Goal: Task Accomplishment & Management: Use online tool/utility

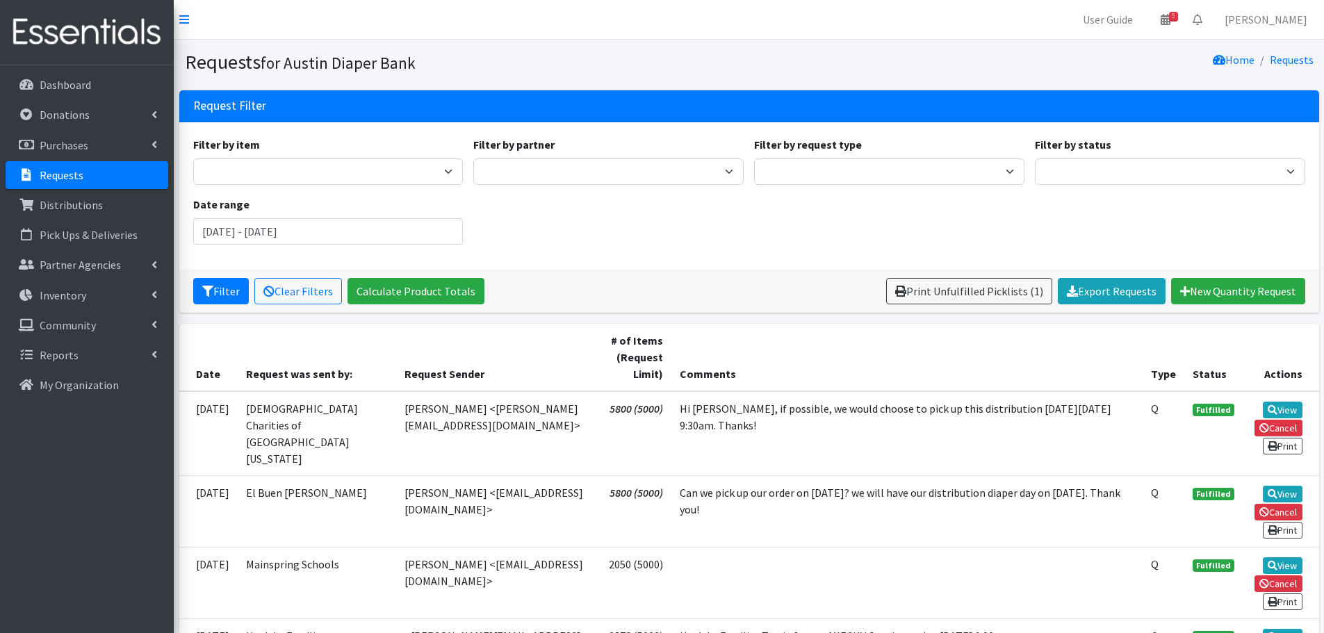
click at [65, 169] on p "Requests" at bounding box center [62, 175] width 44 height 14
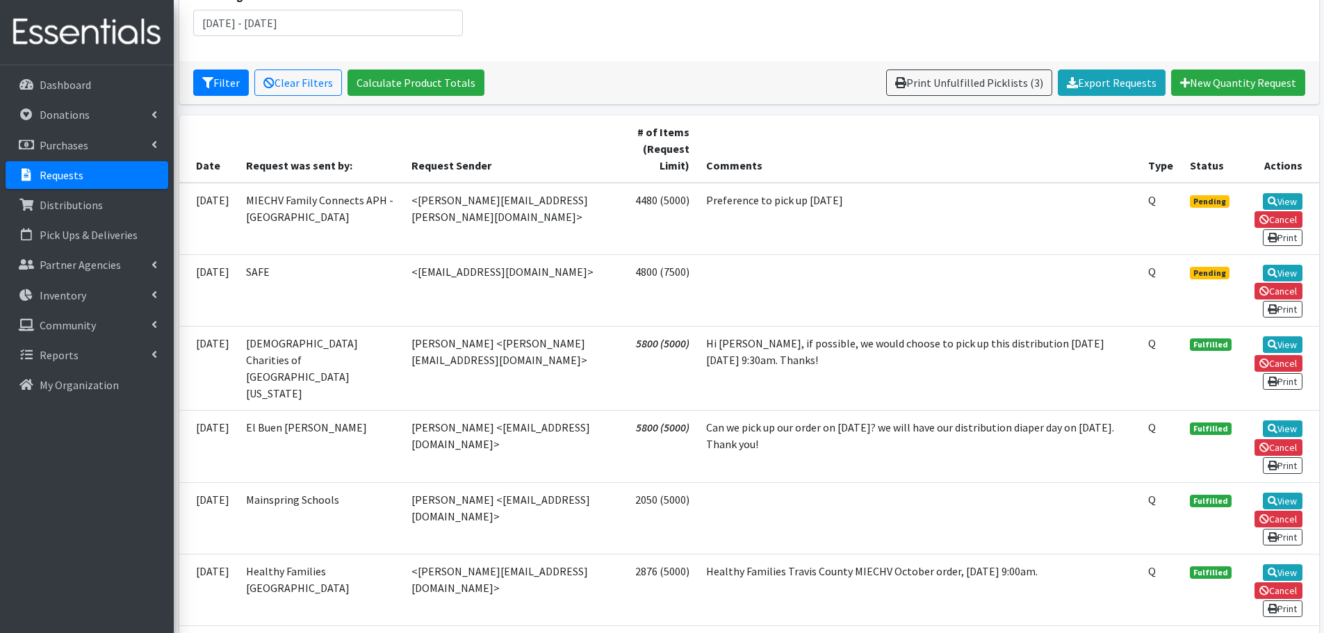
scroll to position [139, 0]
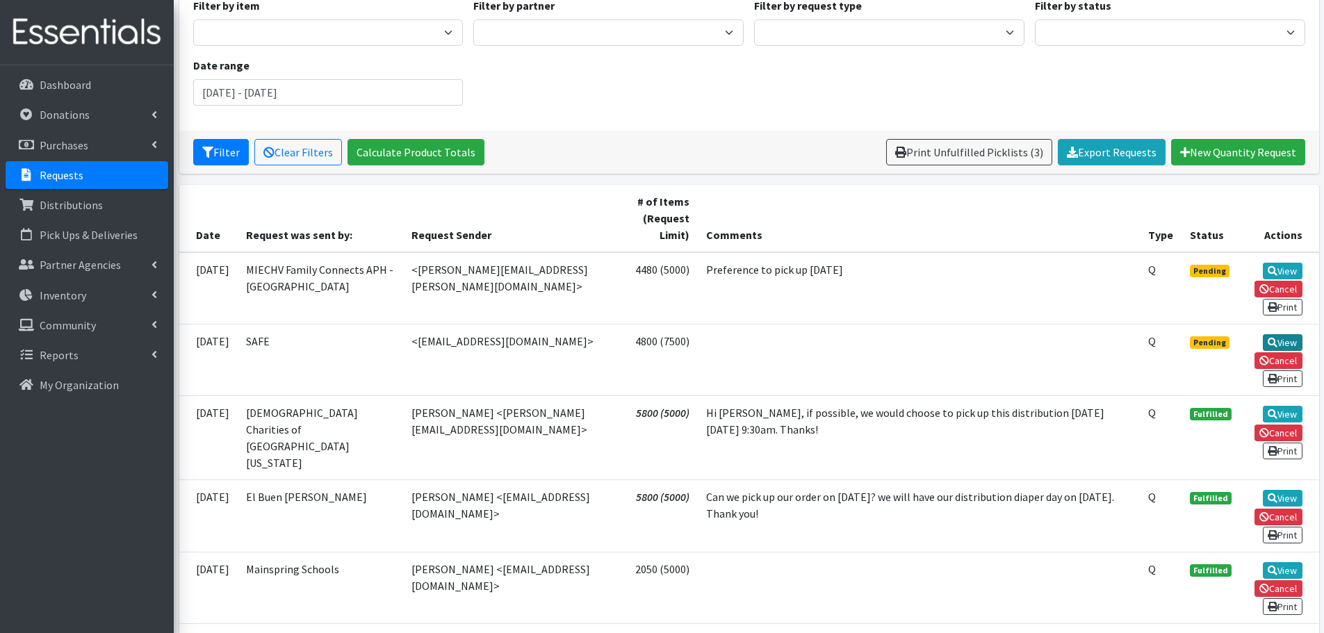
click at [1284, 343] on link "View" at bounding box center [1283, 342] width 40 height 17
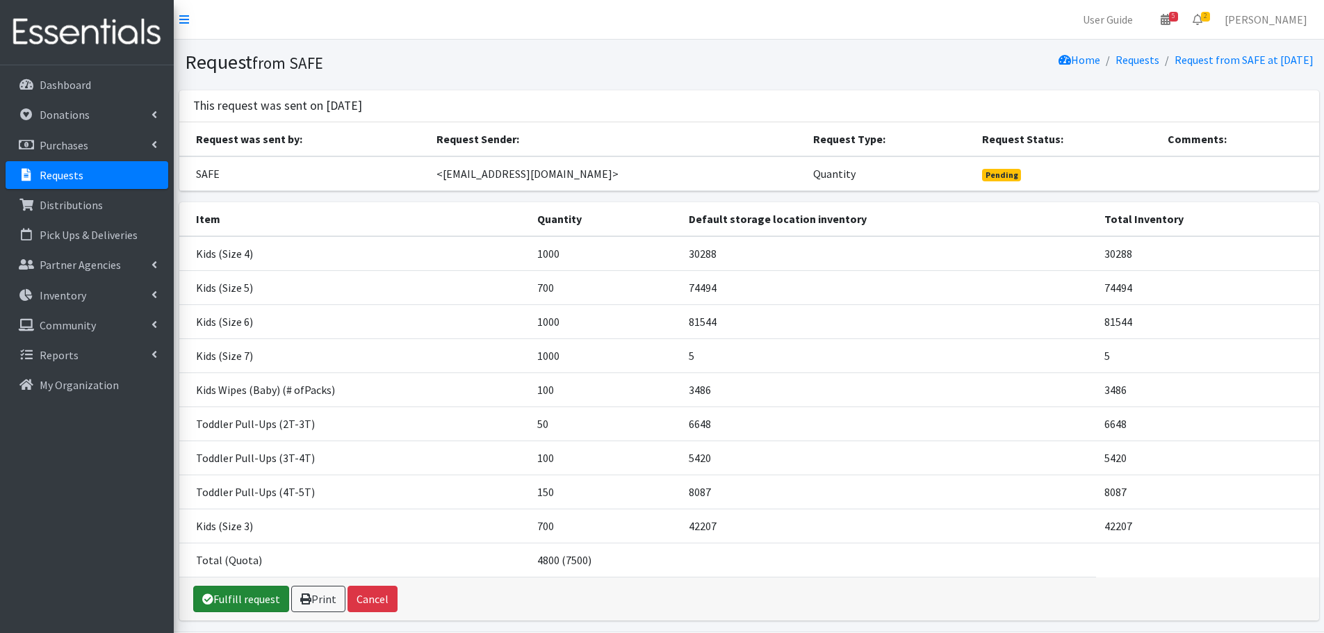
click at [240, 604] on link "Fulfill request" at bounding box center [241, 599] width 96 height 26
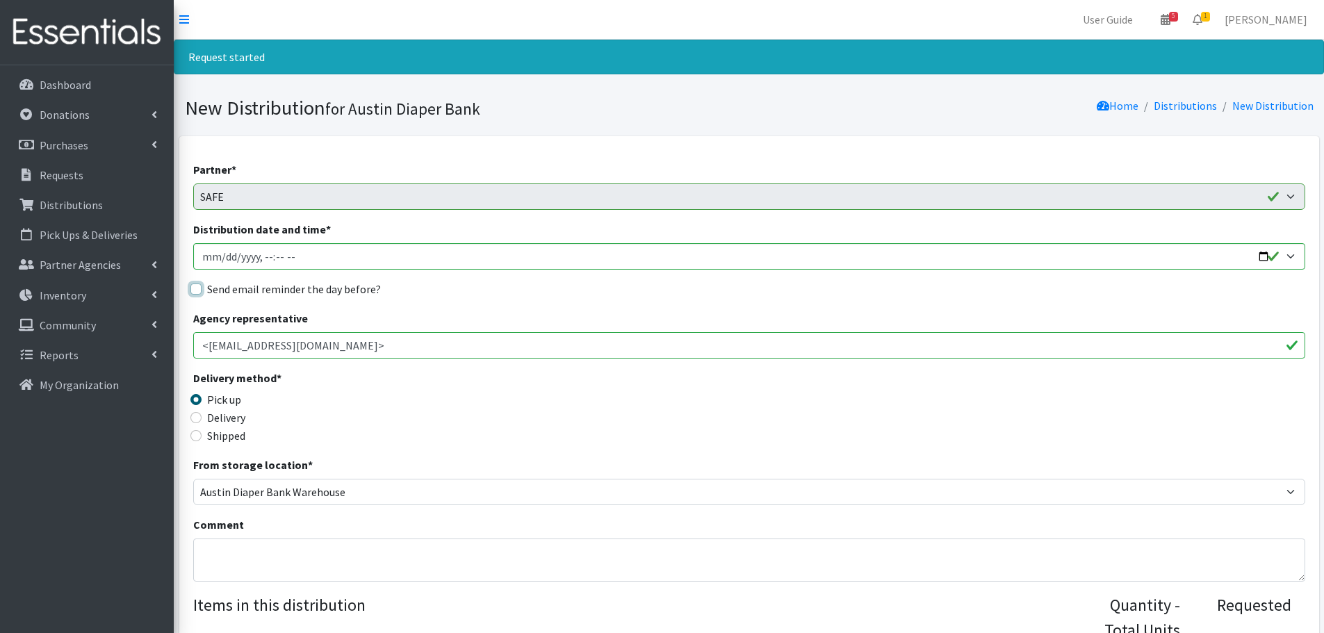
click at [193, 288] on input "Send email reminder the day before?" at bounding box center [195, 289] width 11 height 11
checkbox input "true"
click at [1263, 256] on input "Distribution date and time *" at bounding box center [749, 256] width 1112 height 26
type input "2025-10-06T23:59"
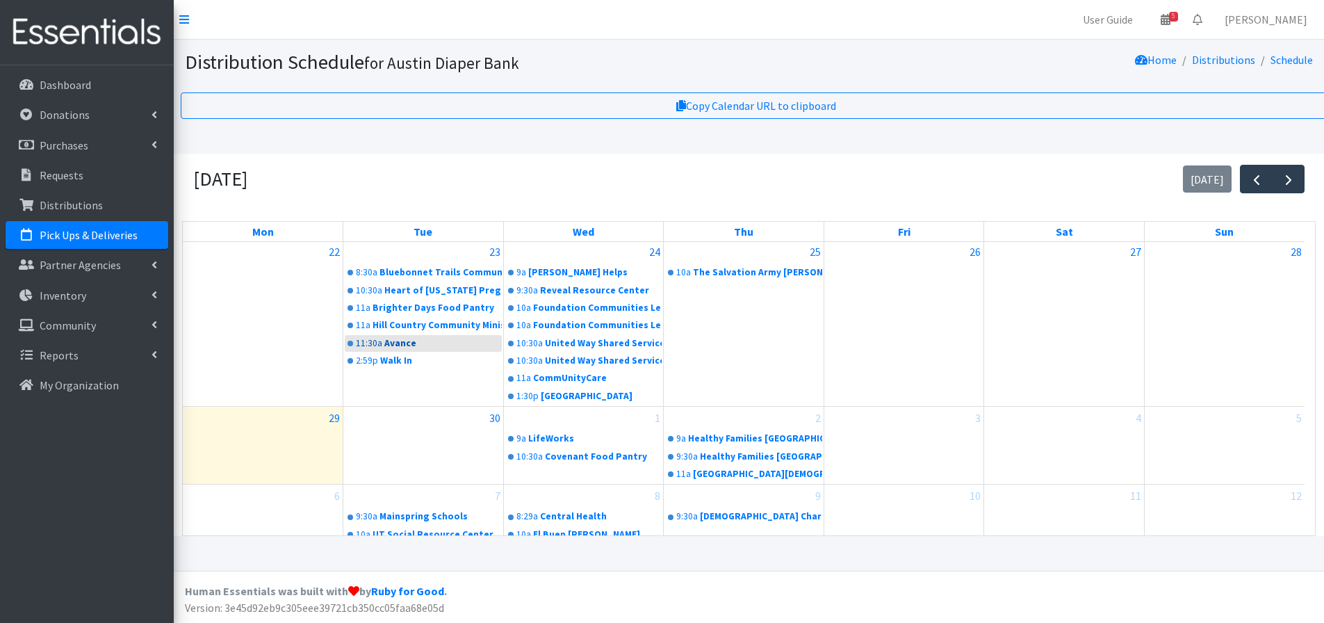
scroll to position [307, 0]
